Goal: Task Accomplishment & Management: Manage account settings

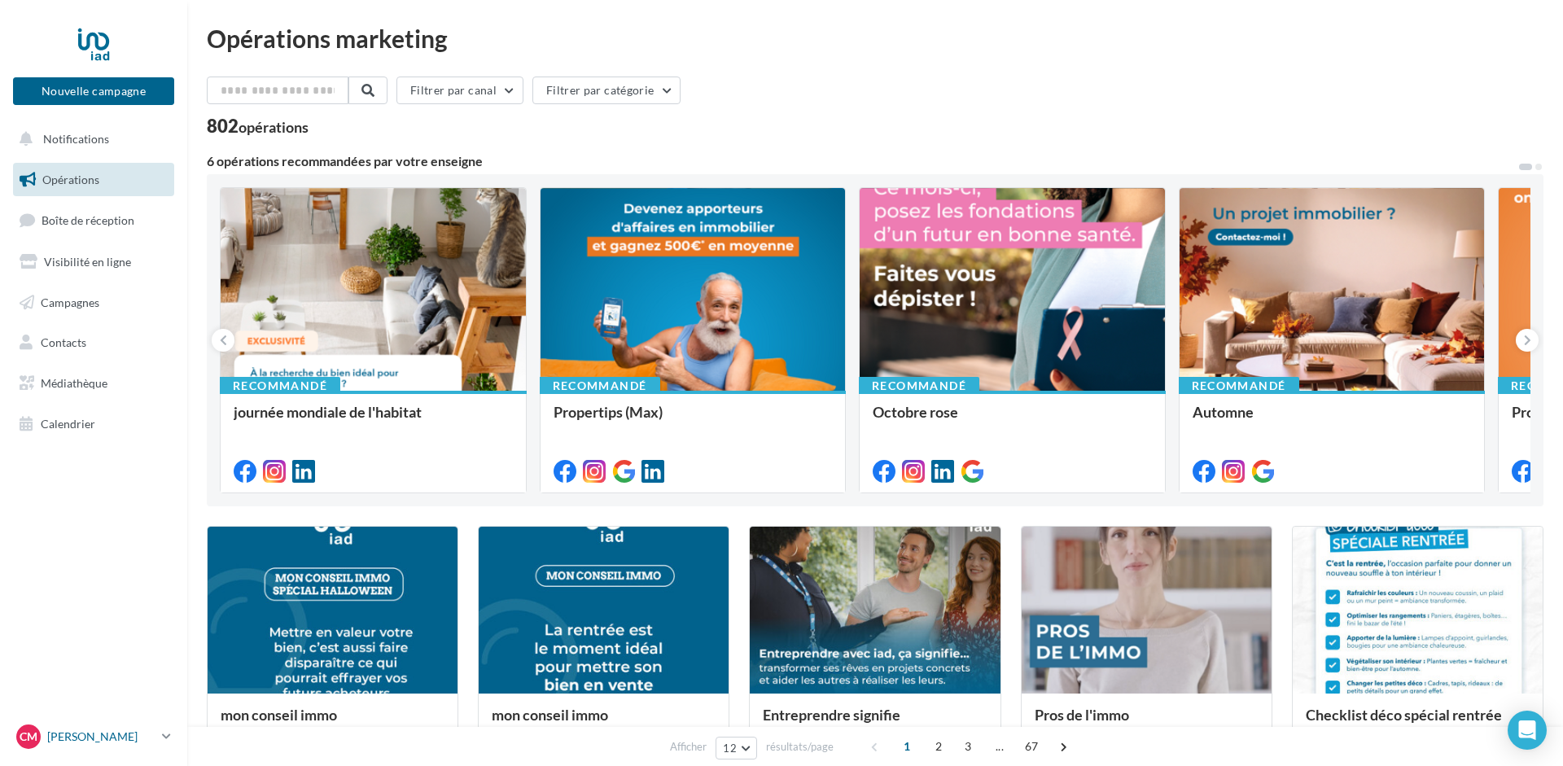
click at [126, 737] on p "[PERSON_NAME]" at bounding box center [101, 736] width 108 height 16
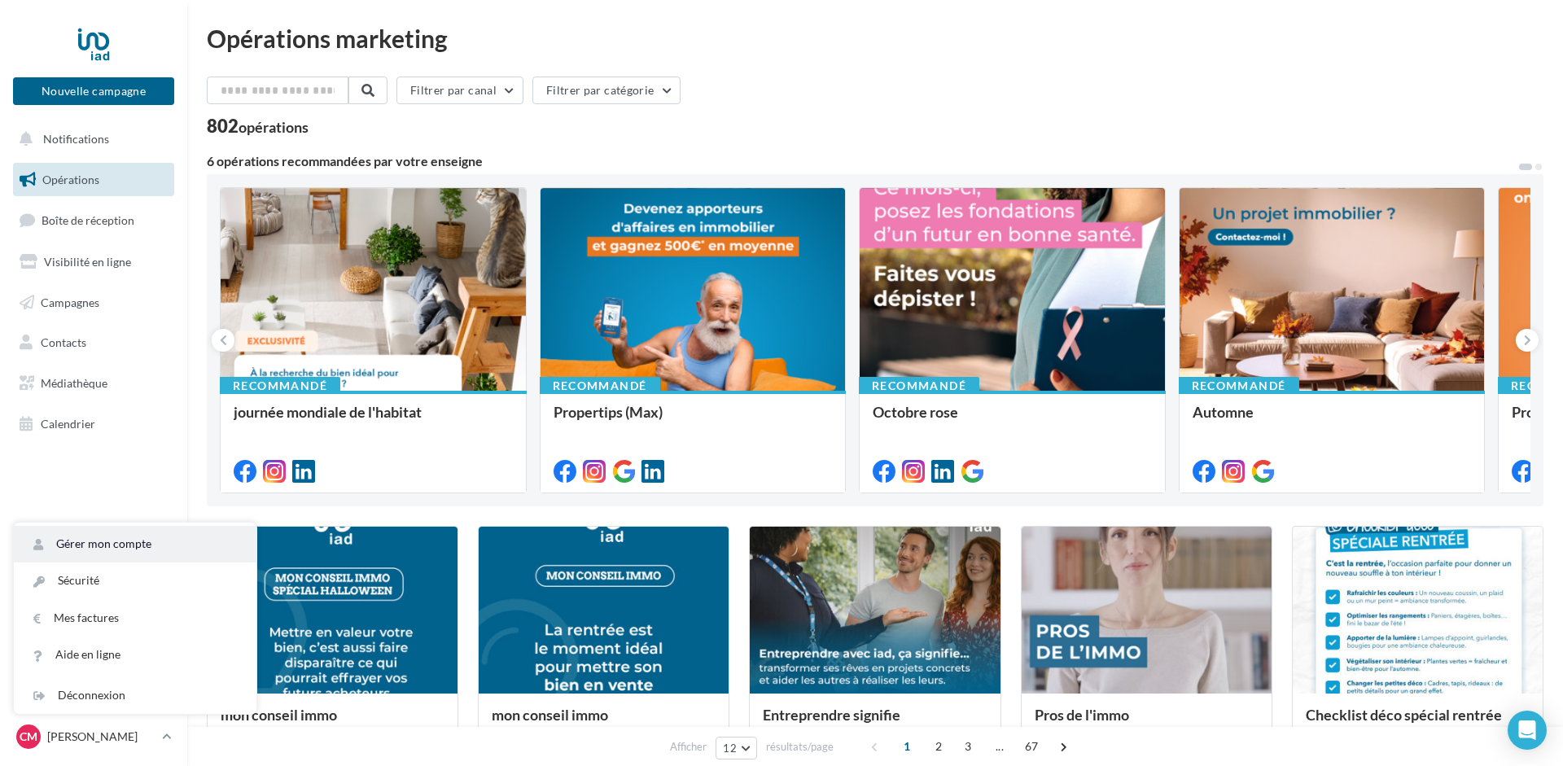
click at [115, 546] on link "Gérer mon compte" at bounding box center [135, 544] width 243 height 37
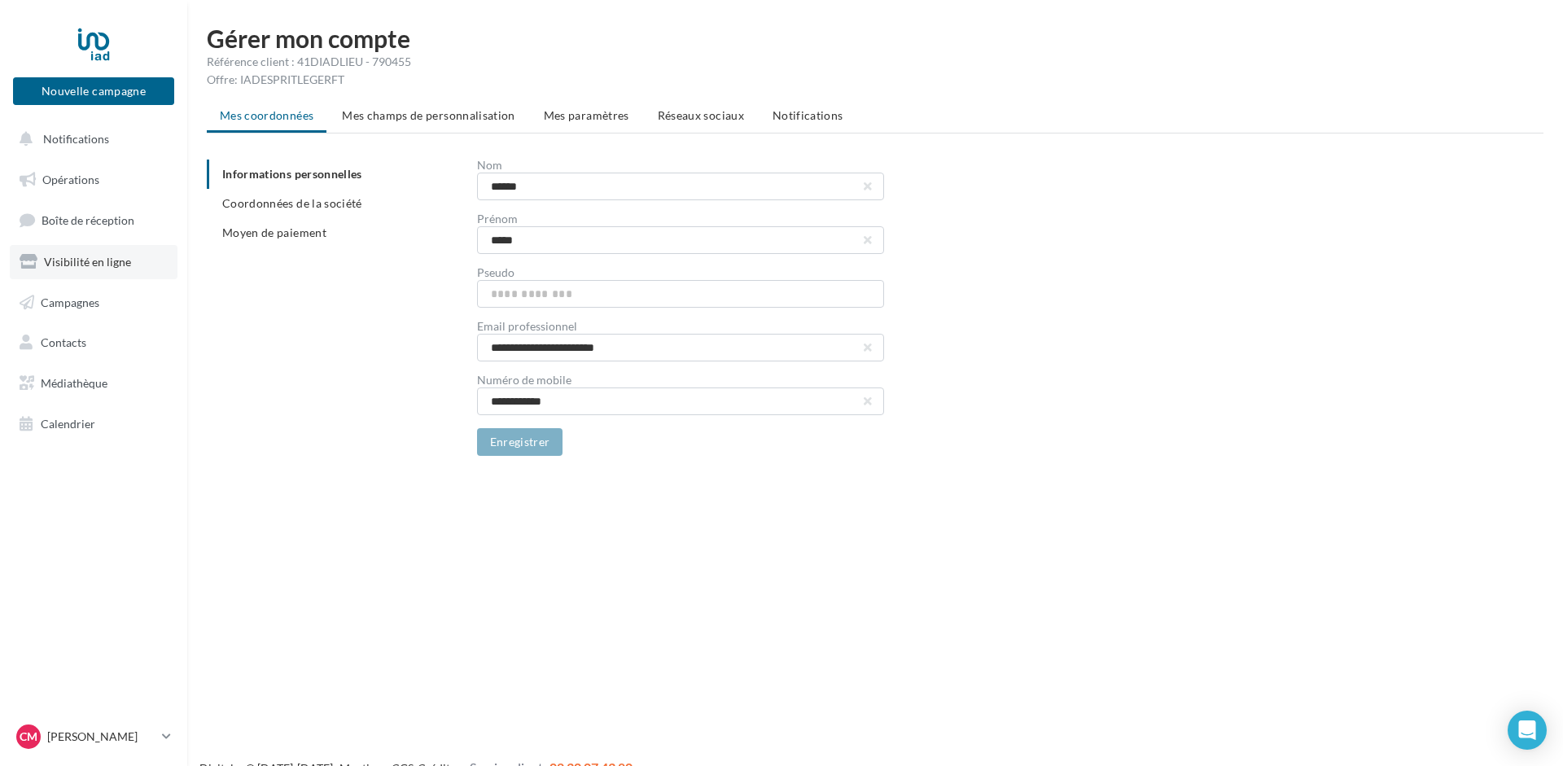
click at [92, 269] on span "Visibilité en ligne" at bounding box center [87, 262] width 87 height 14
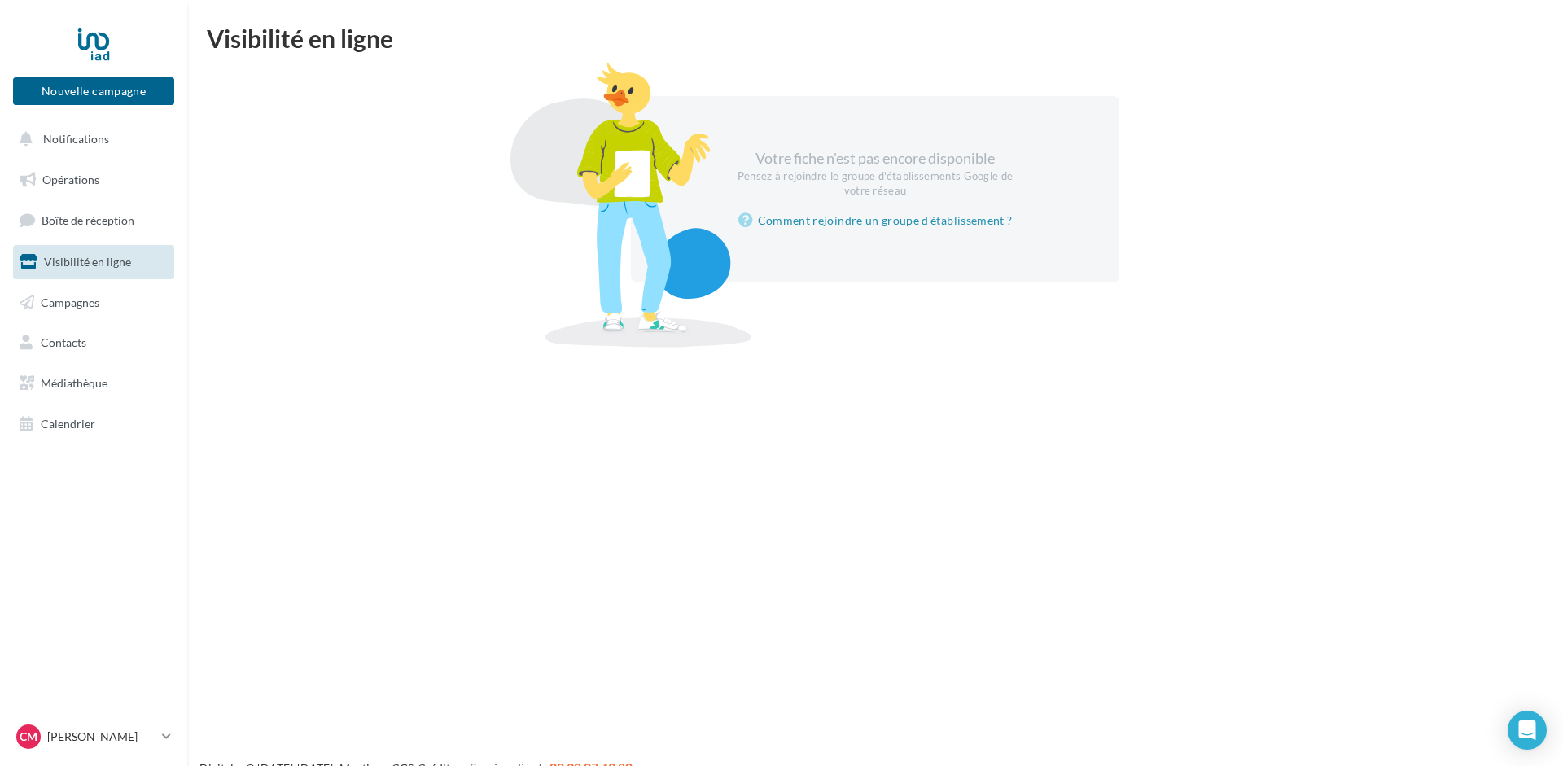
drag, startPoint x: 905, startPoint y: 190, endPoint x: 739, endPoint y: 161, distance: 168.6
click at [739, 161] on div "Votre fiche n'est pas encore disponible Pensez à rejoindre le groupe d'établiss…" at bounding box center [875, 189] width 488 height 186
copy div "Votre fiche n'est pas encore disponible Pensez à rejoindre le groupe d'établiss…"
click at [1095, 186] on div "Votre fiche n'est pas encore disponible Pensez à rejoindre le groupe d'établiss…" at bounding box center [875, 189] width 488 height 186
click at [404, 261] on div "Votre fiche n'est pas encore disponible Pensez à rejoindre le groupe d'établiss…" at bounding box center [874, 189] width 1297 height 186
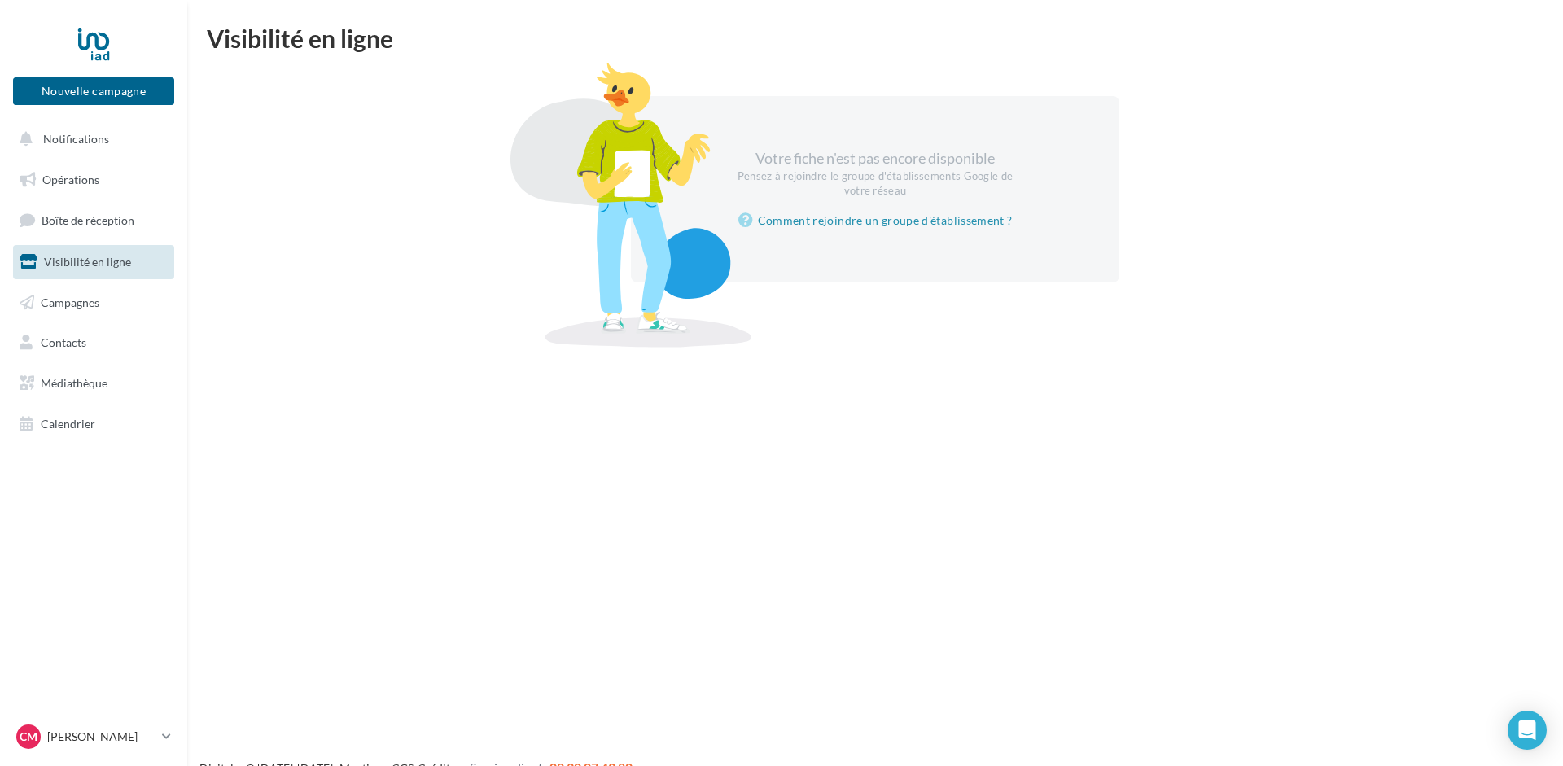
click at [404, 261] on div "Votre fiche n'est pas encore disponible Pensez à rejoindre le groupe d'établiss…" at bounding box center [874, 189] width 1297 height 186
click at [100, 44] on div at bounding box center [93, 44] width 130 height 41
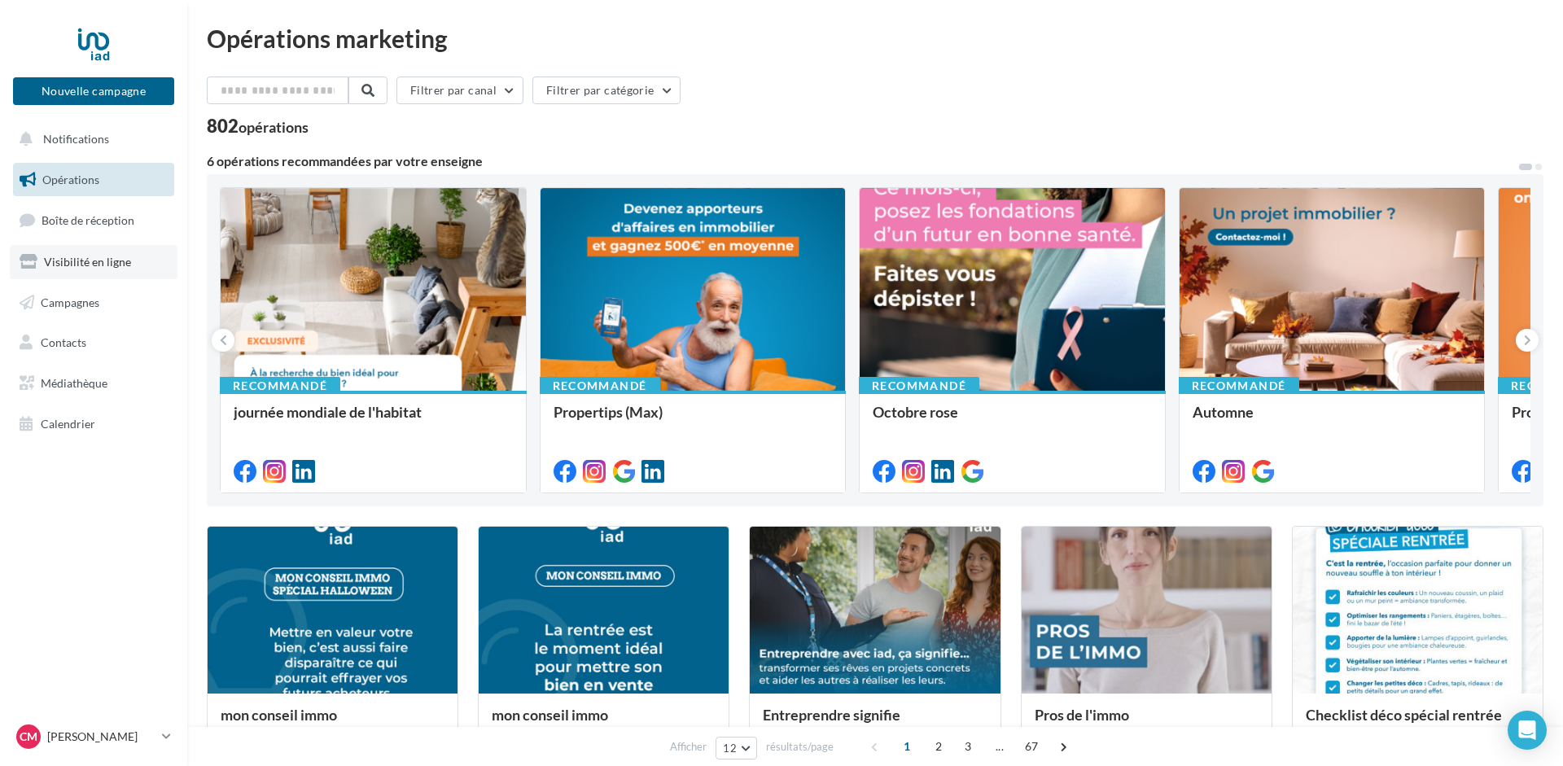
click at [53, 264] on span "Visibilité en ligne" at bounding box center [87, 262] width 87 height 14
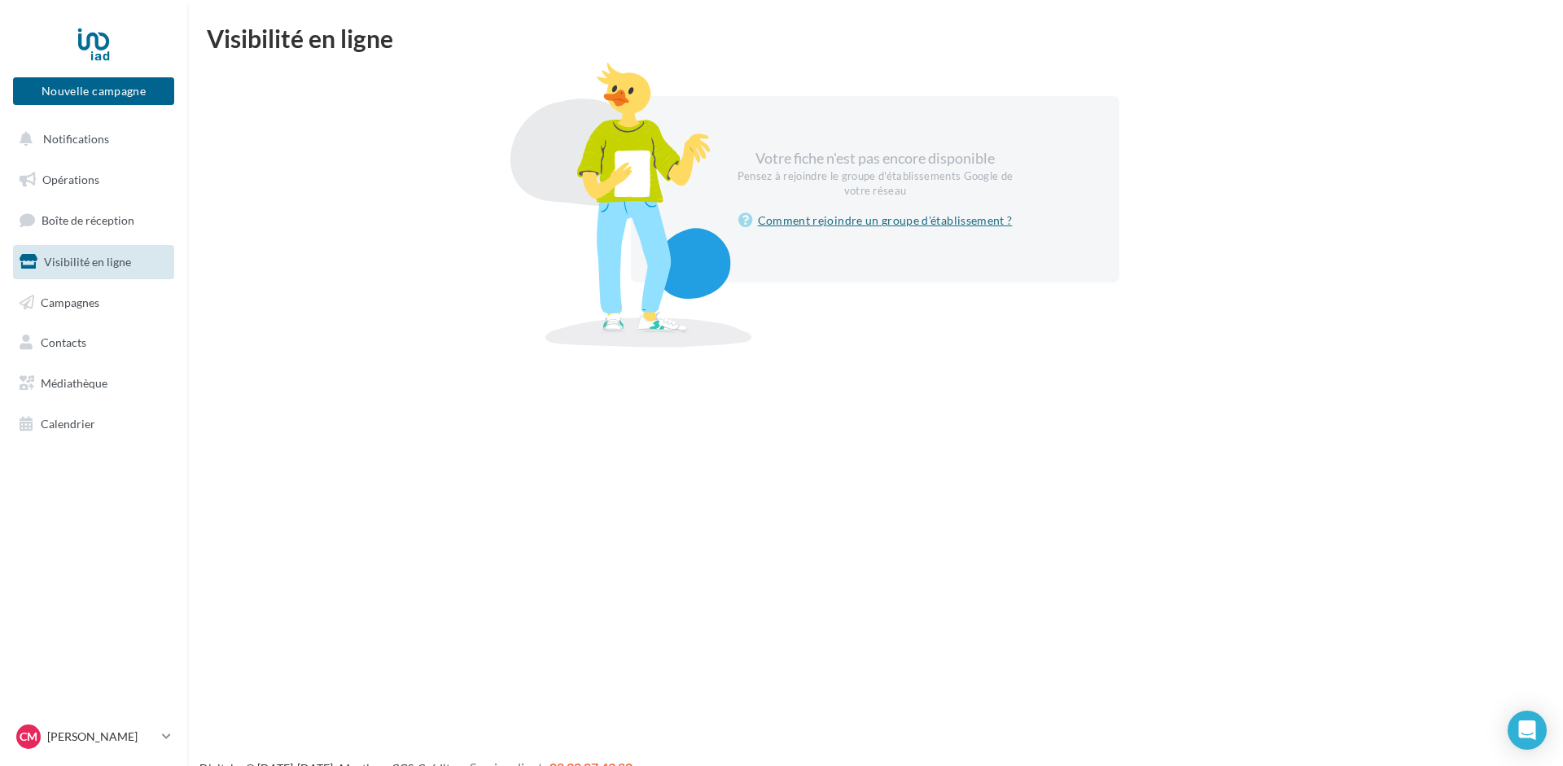
click at [823, 219] on link "Comment rejoindre un groupe d'établissement ?" at bounding box center [875, 221] width 274 height 20
